Goal: Task Accomplishment & Management: Use online tool/utility

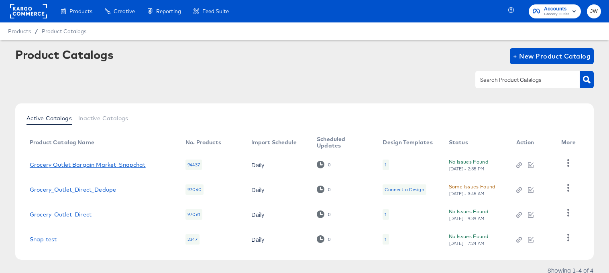
click at [74, 163] on link "Grocery Outlet Bargain Market_Snapchat" at bounding box center [88, 165] width 116 height 6
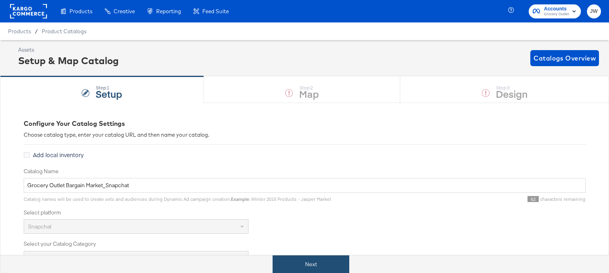
click at [290, 265] on button "Next" at bounding box center [310, 265] width 77 height 18
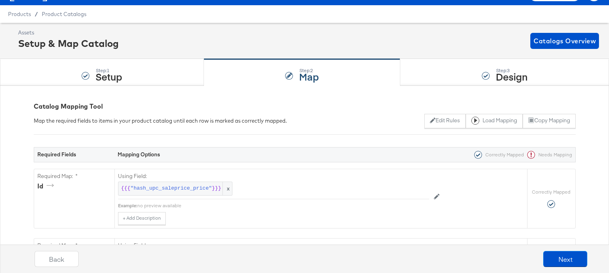
scroll to position [23, 0]
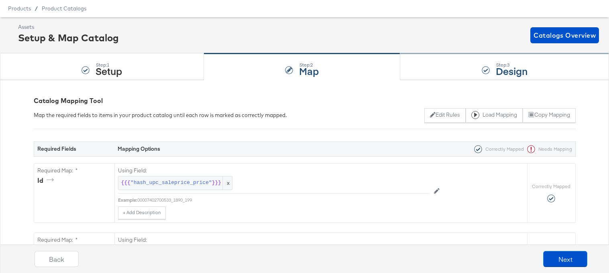
click at [476, 77] on div "Step: 3 Design" at bounding box center [504, 67] width 209 height 26
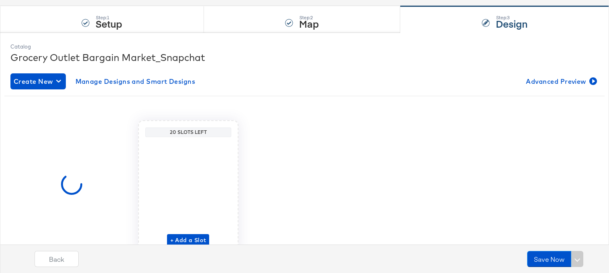
scroll to position [89, 0]
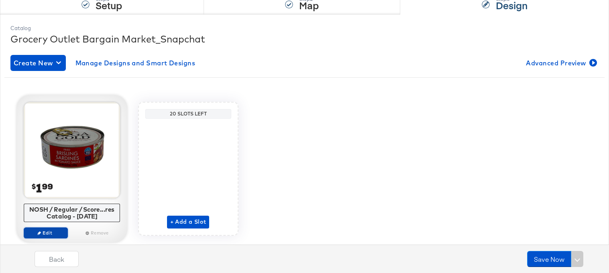
click at [55, 231] on span "Edit" at bounding box center [45, 233] width 37 height 6
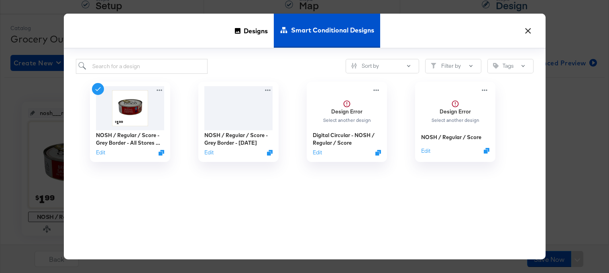
click at [528, 35] on button "×" at bounding box center [528, 29] width 14 height 14
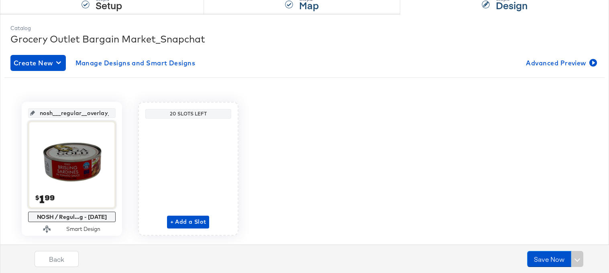
click at [281, 10] on div "Step: 2 Map" at bounding box center [302, 1] width 197 height 26
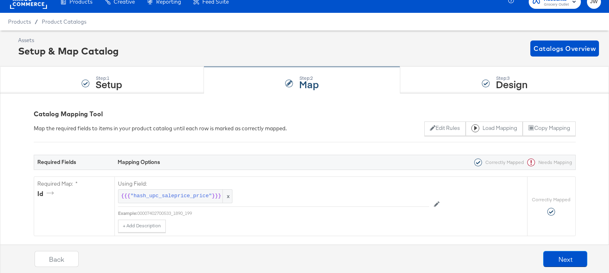
scroll to position [0, 0]
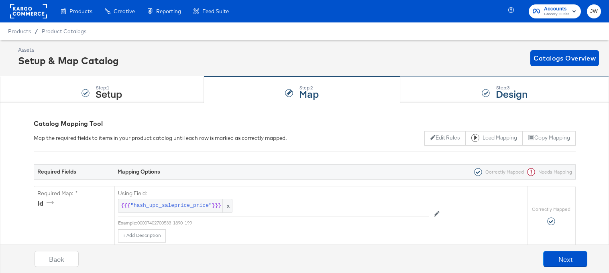
click at [470, 84] on div "Step: 3 Design" at bounding box center [504, 90] width 209 height 26
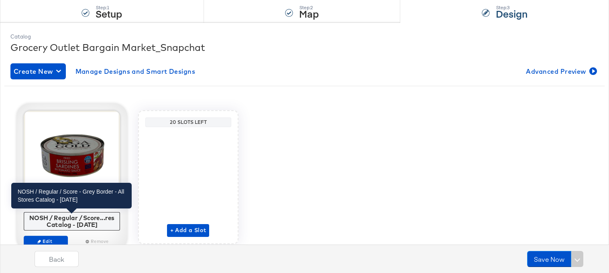
scroll to position [87, 0]
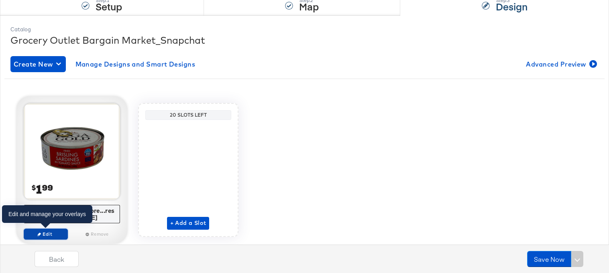
click at [51, 230] on button "Edit" at bounding box center [46, 234] width 44 height 11
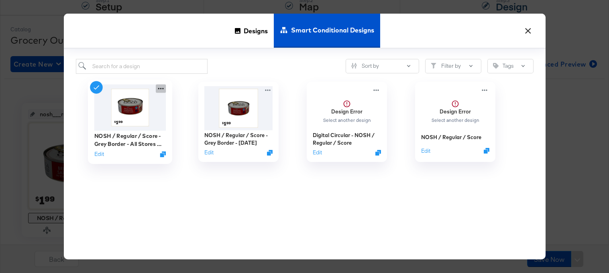
click at [162, 88] on icon at bounding box center [161, 88] width 10 height 8
click at [150, 200] on div "NOSH / Regular / Score - Grey Border - All Stores Catalog - [DATE] Edit NOSH / …" at bounding box center [304, 157] width 457 height 166
click at [526, 31] on button "×" at bounding box center [528, 29] width 14 height 14
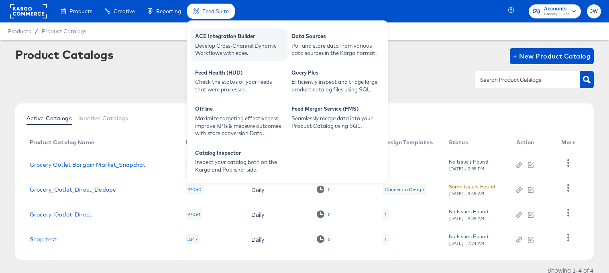
click at [223, 44] on div "Develop Cross-Channel Dynamic Workflows with ease." at bounding box center [239, 49] width 88 height 15
